Goal: Task Accomplishment & Management: Complete application form

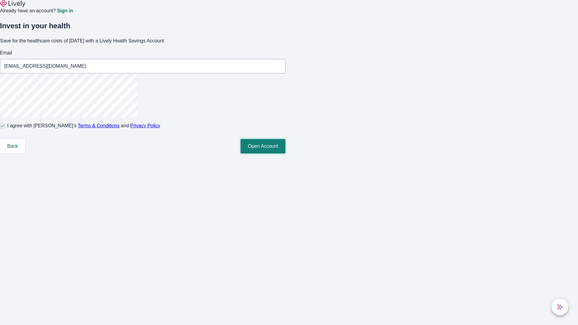
click at [286, 154] on button "Open Account" at bounding box center [263, 146] width 45 height 14
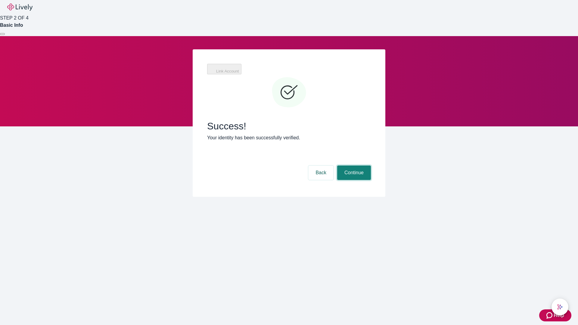
click at [353, 166] on button "Continue" at bounding box center [354, 173] width 34 height 14
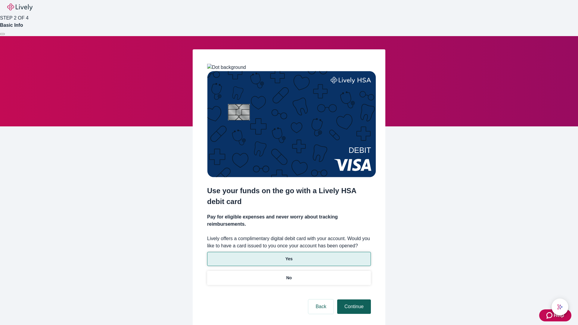
click at [289, 275] on p "No" at bounding box center [290, 278] width 6 height 6
click at [353, 300] on button "Continue" at bounding box center [354, 307] width 34 height 14
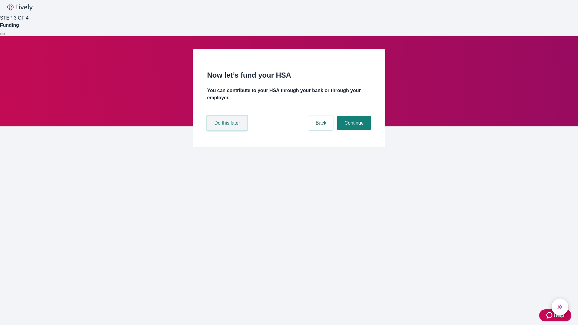
click at [228, 130] on button "Do this later" at bounding box center [227, 123] width 40 height 14
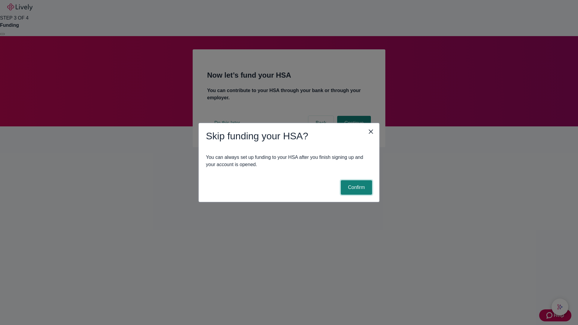
click at [356, 188] on button "Confirm" at bounding box center [356, 187] width 31 height 14
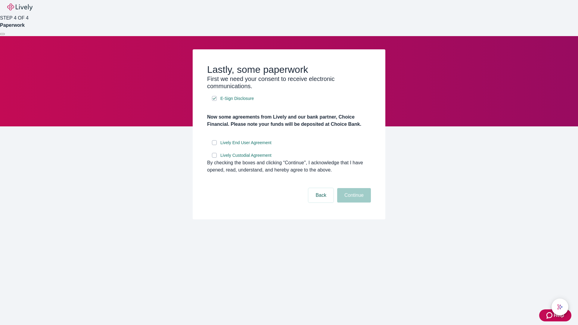
click at [215, 145] on input "Lively End User Agreement" at bounding box center [214, 142] width 5 height 5
checkbox input "true"
click at [215, 158] on input "Lively Custodial Agreement" at bounding box center [214, 155] width 5 height 5
checkbox input "true"
click at [353, 203] on button "Continue" at bounding box center [354, 195] width 34 height 14
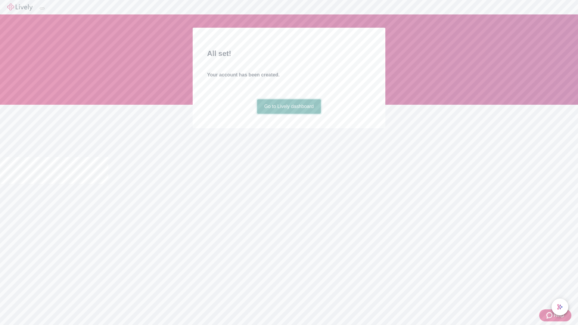
click at [289, 114] on link "Go to Lively dashboard" at bounding box center [289, 106] width 64 height 14
